Goal: Task Accomplishment & Management: Complete application form

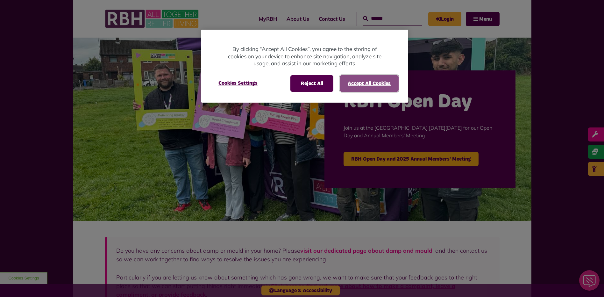
click at [363, 88] on button "Accept All Cookies" at bounding box center [369, 83] width 59 height 17
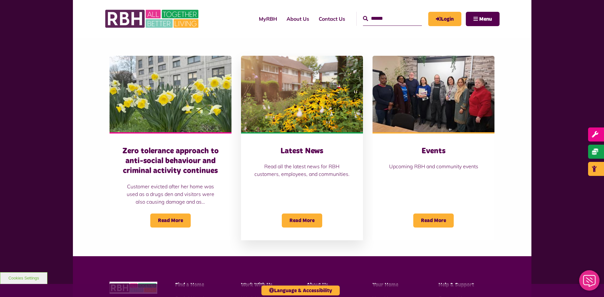
scroll to position [509, 0]
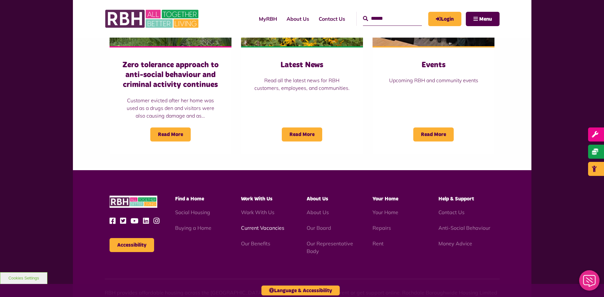
click at [271, 225] on link "Current Vacancies" at bounding box center [262, 227] width 43 height 6
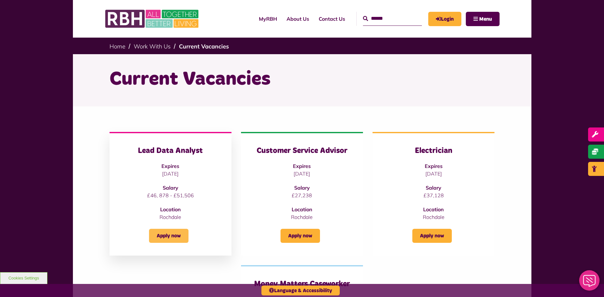
click at [169, 241] on link "Apply now" at bounding box center [168, 235] width 39 height 14
